Goal: Task Accomplishment & Management: Manage account settings

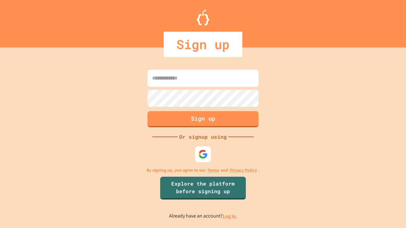
click at [230, 216] on link "Log in." at bounding box center [230, 216] width 15 height 7
